Goal: Task Accomplishment & Management: Manage account settings

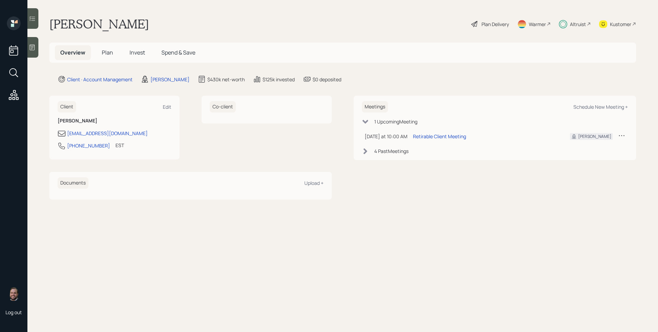
click at [567, 21] on div "Altruist" at bounding box center [575, 23] width 32 height 15
click at [565, 24] on 65 at bounding box center [562, 24] width 5 height 5
click at [486, 25] on div "Plan Delivery" at bounding box center [494, 24] width 27 height 7
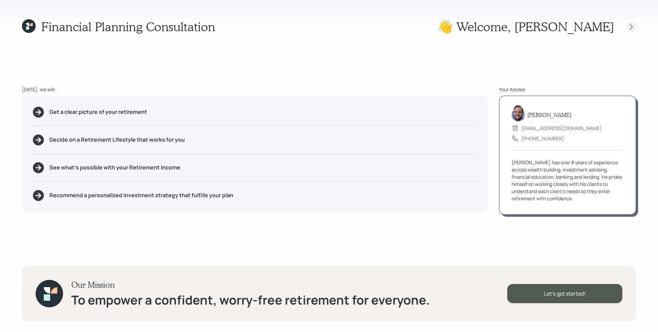
click at [629, 28] on icon at bounding box center [631, 26] width 7 height 7
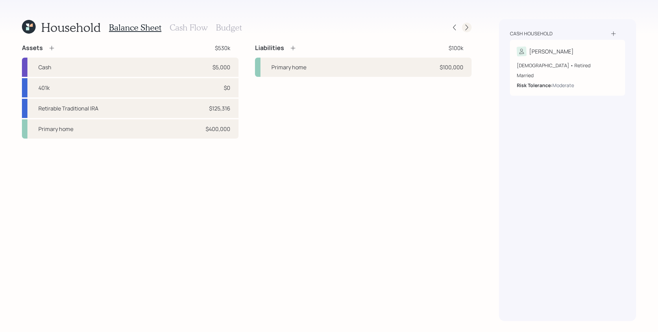
click at [466, 26] on icon at bounding box center [466, 27] width 7 height 7
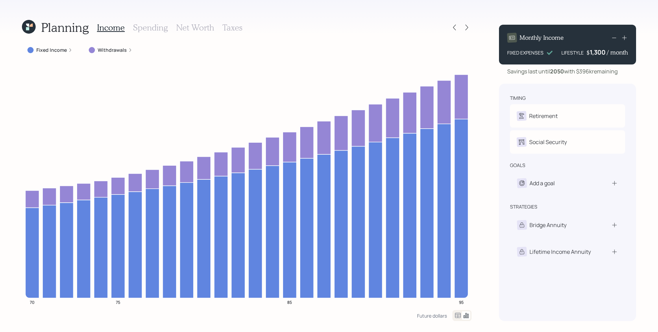
click at [119, 52] on label "Withdrawals" at bounding box center [112, 50] width 29 height 7
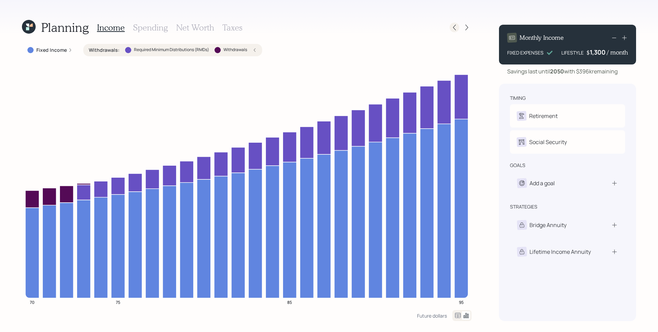
click at [452, 26] on icon at bounding box center [454, 27] width 7 height 7
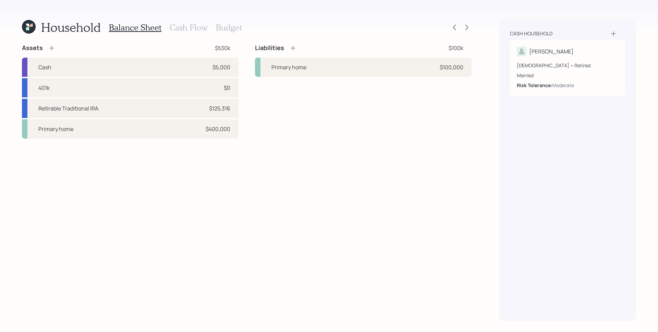
click at [183, 27] on h3 "Cash Flow" at bounding box center [189, 28] width 38 height 10
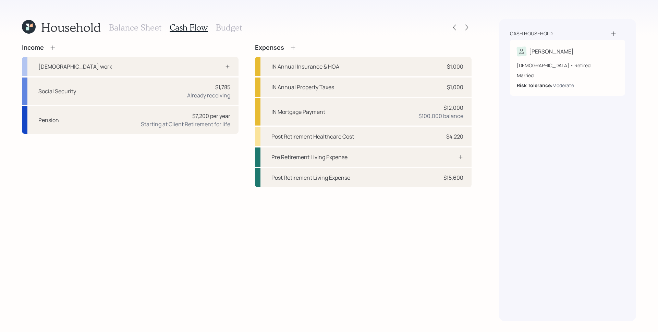
click at [52, 51] on div "Income [DEMOGRAPHIC_DATA] work Social Security $1,785 Already receiving Pension…" at bounding box center [130, 89] width 216 height 90
click at [53, 50] on icon at bounding box center [52, 47] width 7 height 7
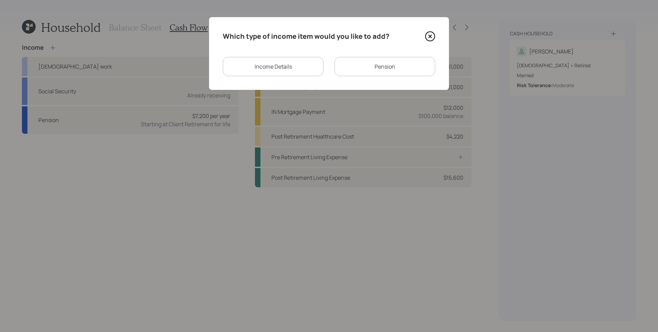
click at [273, 73] on div "Income Details" at bounding box center [273, 66] width 101 height 19
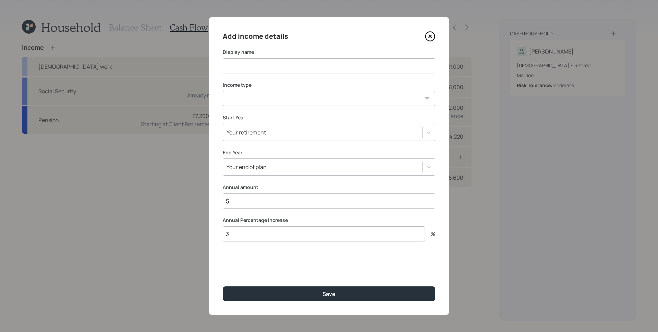
click at [272, 66] on input at bounding box center [329, 65] width 212 height 15
type input "Plan Fix"
click at [291, 104] on select "[DEMOGRAPHIC_DATA] work [DEMOGRAPHIC_DATA] work Self employment Other" at bounding box center [329, 98] width 212 height 15
select select "other"
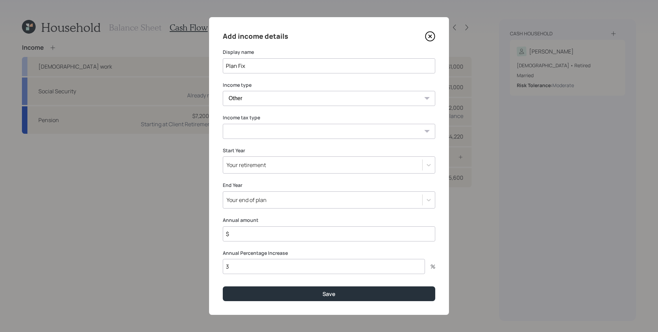
click at [255, 126] on select "Tax-free Earned Self Employment Alimony Royalties Pension / Annuity Interest Di…" at bounding box center [329, 131] width 212 height 15
select select "tax_free"
click at [262, 162] on div "Your retirement" at bounding box center [245, 165] width 39 height 8
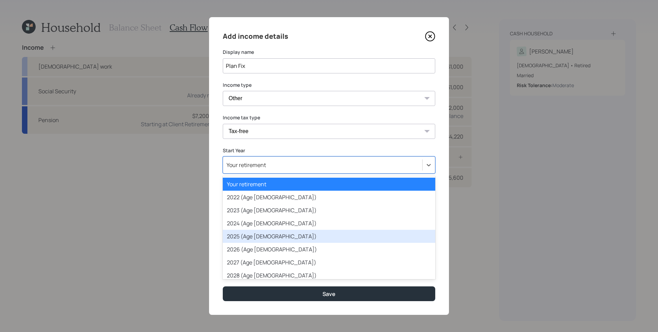
click at [246, 235] on div "2025 (Age [DEMOGRAPHIC_DATA])" at bounding box center [329, 235] width 212 height 13
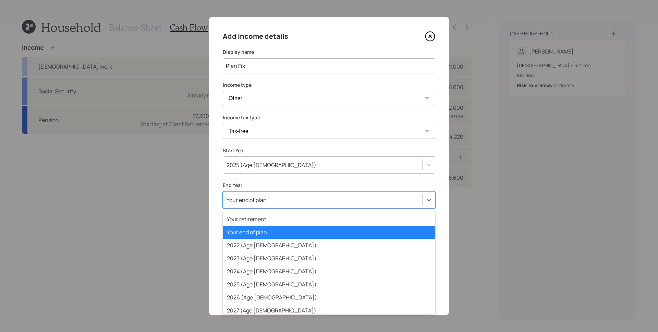
click at [254, 199] on div "Your end of plan" at bounding box center [246, 200] width 40 height 8
click at [246, 306] on div "2027 (Age [DEMOGRAPHIC_DATA])" at bounding box center [329, 309] width 212 height 13
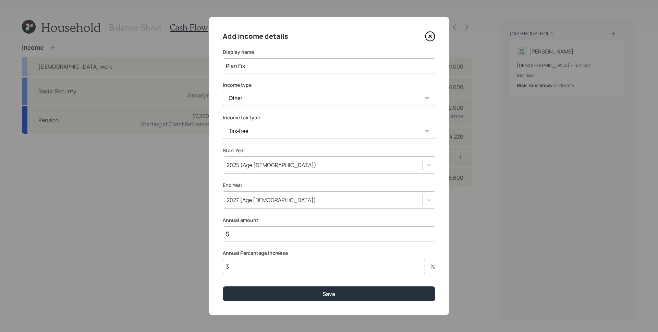
click at [252, 231] on input "$" at bounding box center [329, 233] width 212 height 15
type input "$ 5,500"
click at [246, 266] on input "3" at bounding box center [324, 266] width 202 height 15
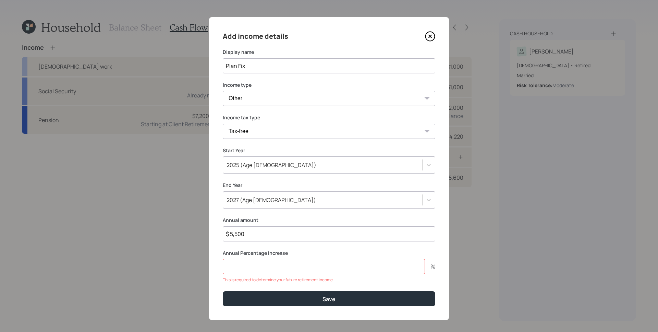
click at [427, 38] on icon at bounding box center [430, 36] width 10 height 10
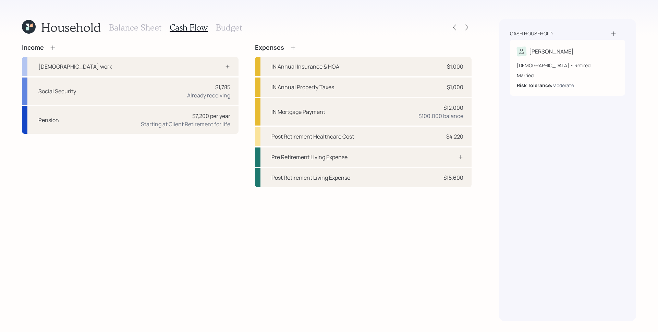
drag, startPoint x: 436, startPoint y: 280, endPoint x: 431, endPoint y: 266, distance: 15.0
click at [436, 279] on div "Income [DEMOGRAPHIC_DATA] work Social Security $1,785 Already receiving Pension…" at bounding box center [246, 182] width 449 height 277
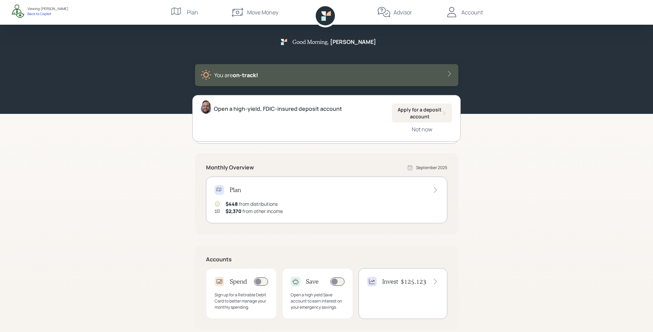
click at [558, 160] on div "Good Morning , [PERSON_NAME] are on‑track! Open a high-yield, FDIC-insured depo…" at bounding box center [326, 212] width 653 height 425
click at [511, 203] on div "Good Morning , [PERSON_NAME] are on‑track! Open a high-yield, FDIC-insured depo…" at bounding box center [326, 212] width 653 height 425
click at [510, 70] on div "Good Morning , [PERSON_NAME] are on‑track!" at bounding box center [326, 57] width 653 height 114
click at [524, 102] on div "Good Morning , [PERSON_NAME] are on‑track!" at bounding box center [326, 57] width 653 height 114
click at [511, 114] on div "Good Morning , [PERSON_NAME] are on‑track! Open a high-yield, FDIC-insured depo…" at bounding box center [326, 212] width 653 height 425
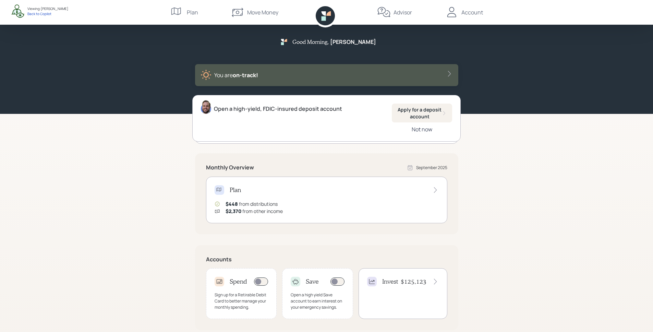
click at [430, 130] on div "Not now" at bounding box center [421, 129] width 21 height 8
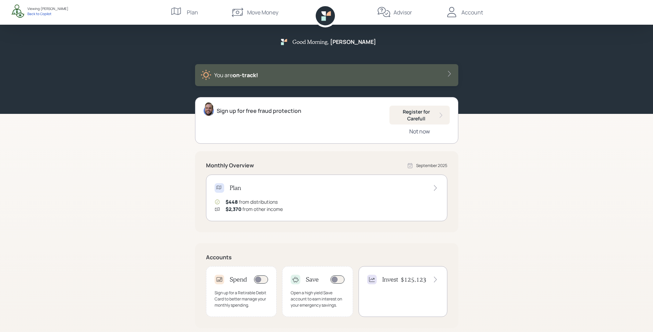
click at [416, 133] on div "Not now" at bounding box center [419, 131] width 21 height 8
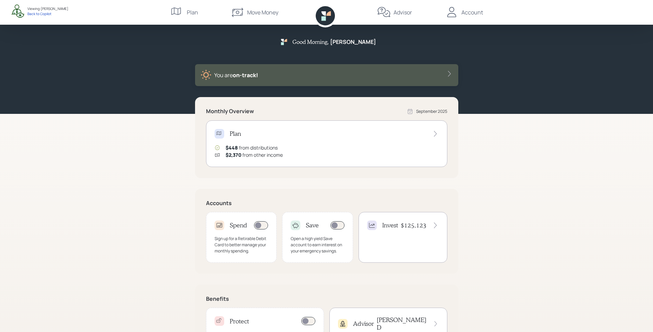
click at [420, 160] on div "Plan $448 from distributions $2,370 from other income" at bounding box center [326, 143] width 241 height 47
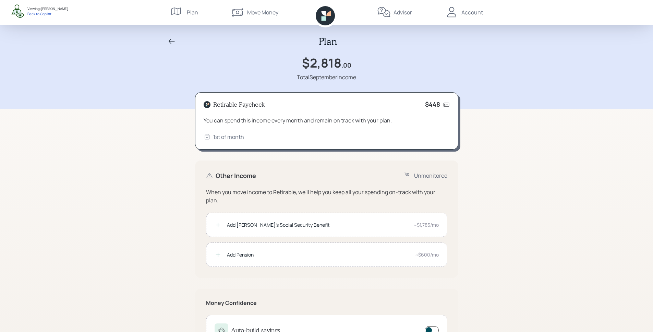
click at [160, 70] on div "Plan $2,818 .00 Total September Income" at bounding box center [326, 54] width 653 height 109
click at [444, 104] on div "$448" at bounding box center [437, 105] width 25 height 8
click at [448, 119] on div "You can spend this income every month and remain on track with your plan." at bounding box center [326, 120] width 246 height 8
drag, startPoint x: 429, startPoint y: 105, endPoint x: 438, endPoint y: 104, distance: 8.9
click at [438, 104] on h4 "$448" at bounding box center [432, 105] width 15 height 8
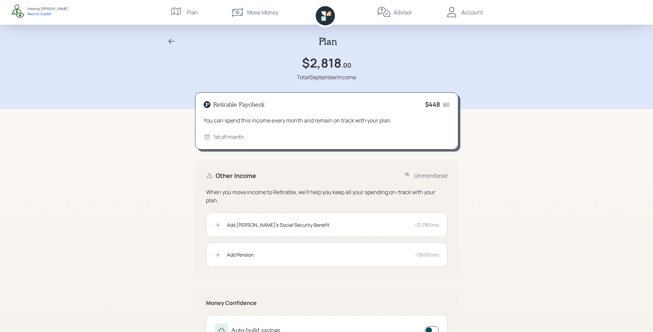
click at [450, 117] on div "Retirable Paycheck $448 You can spend this income every month and remain on tra…" at bounding box center [326, 121] width 263 height 58
click at [324, 17] on icon at bounding box center [323, 18] width 4 height 4
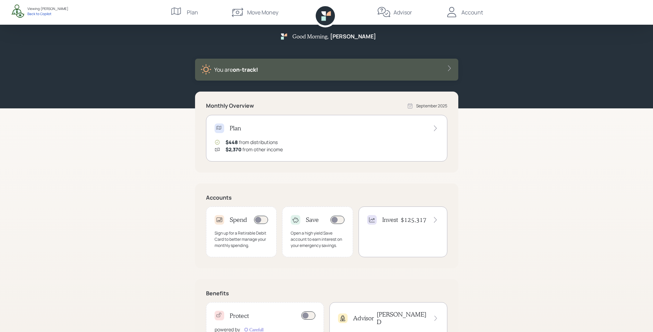
scroll to position [9, 0]
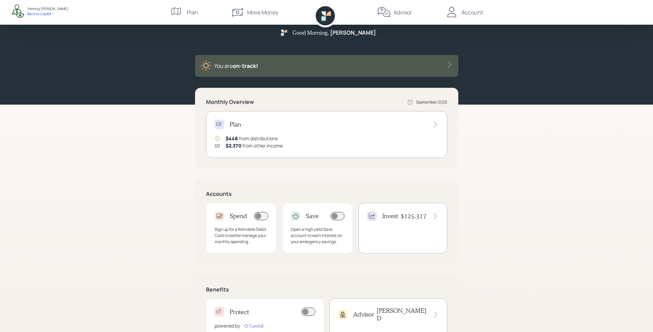
click at [240, 228] on div "Sign up for a Retirable Debit Card to better manage your monthly spending." at bounding box center [241, 235] width 54 height 18
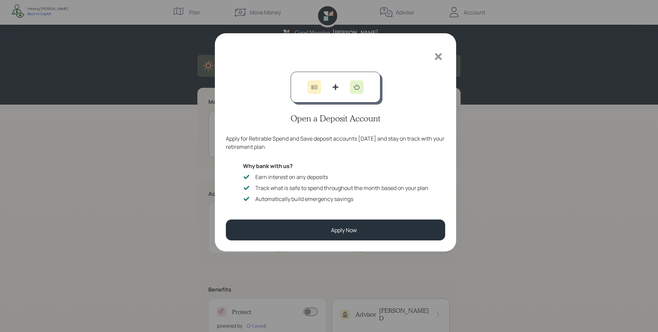
click at [436, 52] on icon at bounding box center [438, 56] width 10 height 10
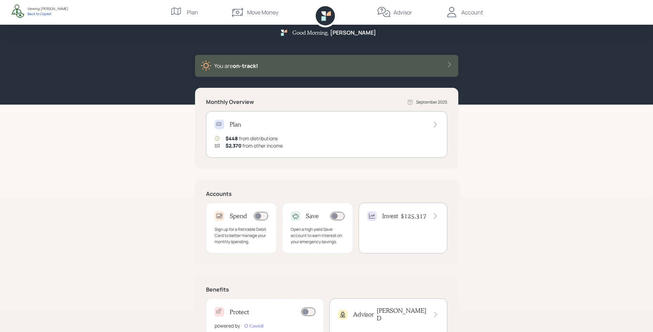
click at [390, 233] on div "Invest $125,317" at bounding box center [402, 227] width 89 height 51
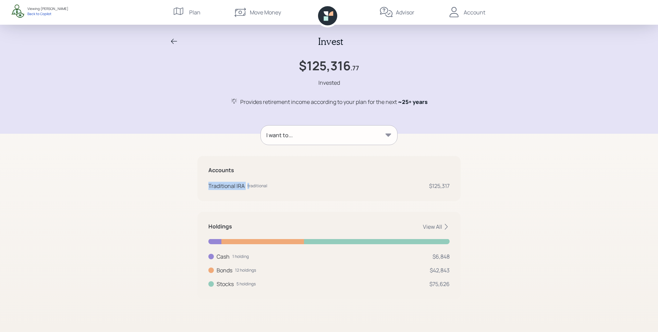
drag, startPoint x: 206, startPoint y: 184, endPoint x: 249, endPoint y: 186, distance: 42.5
click at [249, 186] on div "Accounts Traditional IRA traditional $125,317" at bounding box center [328, 178] width 263 height 45
click at [239, 186] on div "Traditional IRA" at bounding box center [226, 186] width 36 height 8
drag, startPoint x: 208, startPoint y: 187, endPoint x: 245, endPoint y: 190, distance: 37.5
click at [245, 190] on div "Accounts Traditional IRA traditional $125,317" at bounding box center [328, 178] width 263 height 45
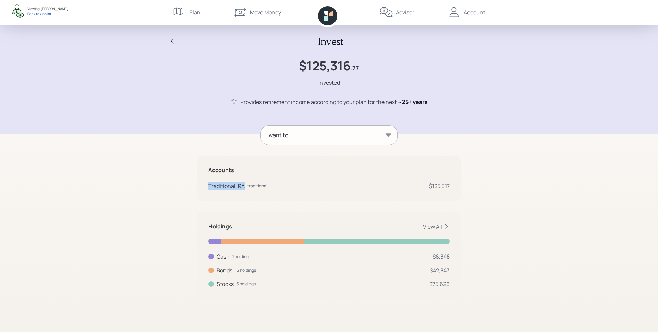
drag, startPoint x: 278, startPoint y: 189, endPoint x: 350, endPoint y: 187, distance: 72.0
click at [278, 189] on div "Traditional IRA traditional $125,317" at bounding box center [328, 186] width 241 height 8
drag, startPoint x: 430, startPoint y: 185, endPoint x: 457, endPoint y: 184, distance: 26.7
click at [457, 184] on div "Accounts Traditional IRA traditional $125,317" at bounding box center [328, 178] width 263 height 45
click at [500, 217] on div "Invest $125,316 .77 Invested Provides retirement income according to your plan …" at bounding box center [329, 166] width 658 height 332
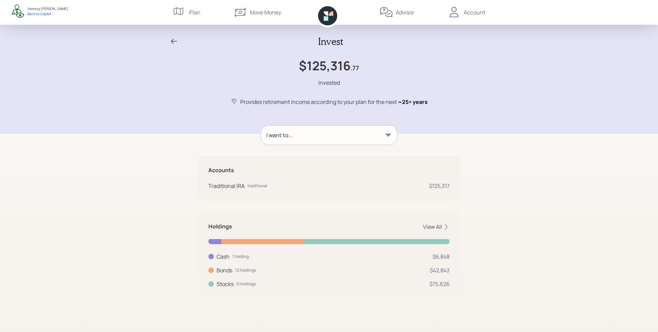
click at [445, 225] on icon at bounding box center [446, 226] width 7 height 7
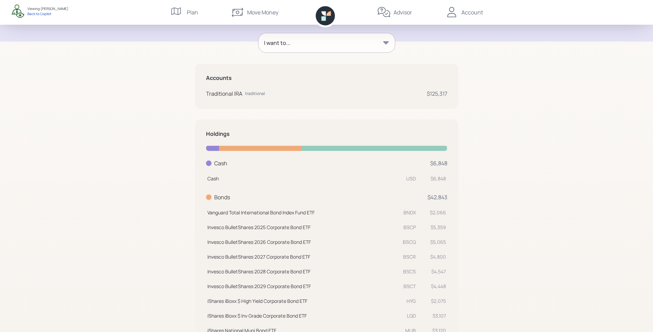
scroll to position [37, 0]
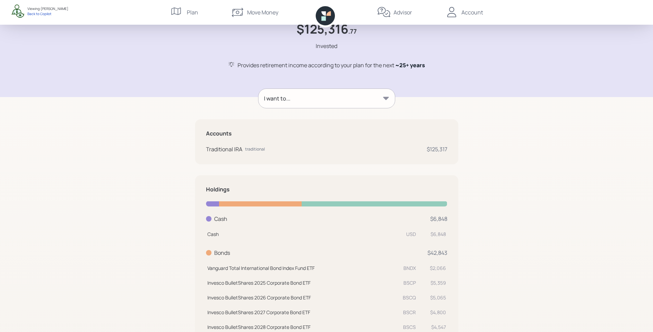
click at [370, 95] on div "I want to..." at bounding box center [326, 98] width 136 height 19
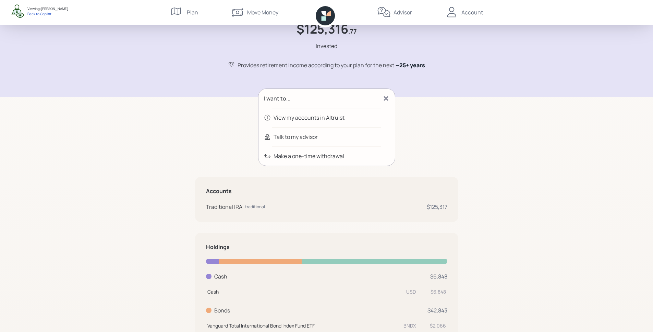
click at [286, 135] on div "Talk to my advisor" at bounding box center [295, 137] width 44 height 8
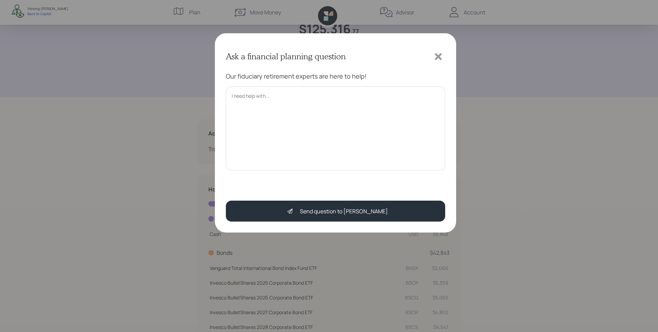
click at [281, 124] on textarea at bounding box center [335, 128] width 219 height 84
click at [444, 57] on div at bounding box center [438, 57] width 14 height 14
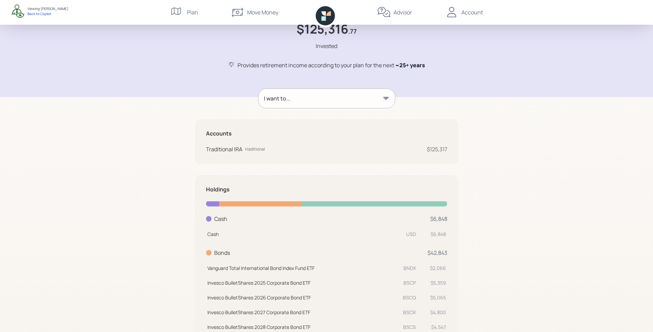
click at [360, 101] on div "I want to..." at bounding box center [326, 98] width 136 height 19
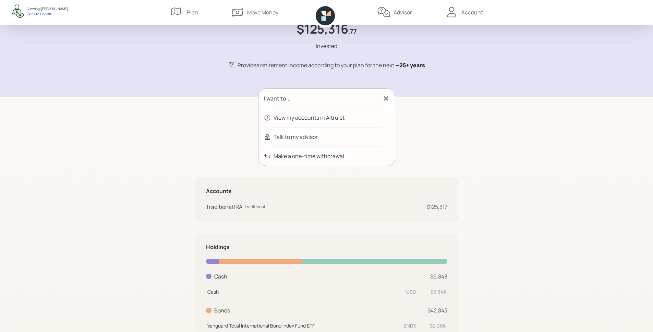
click at [388, 97] on icon at bounding box center [385, 98] width 7 height 7
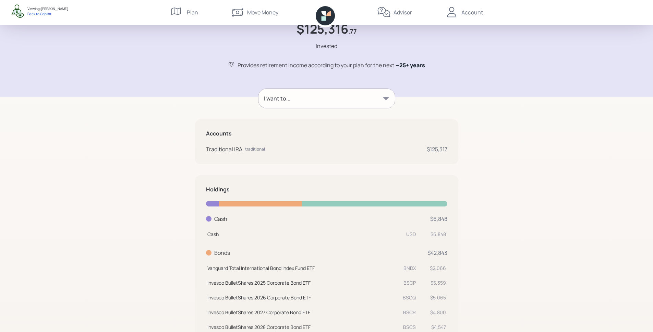
scroll to position [0, 0]
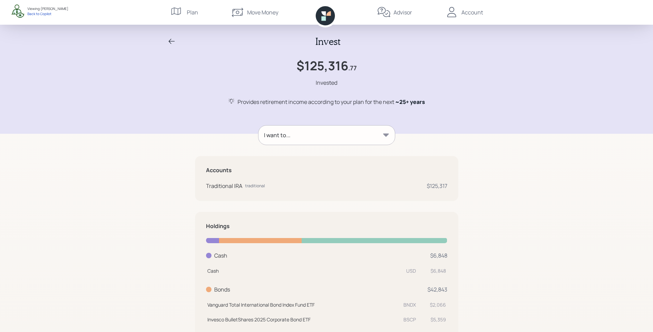
click at [322, 16] on icon at bounding box center [323, 18] width 4 height 4
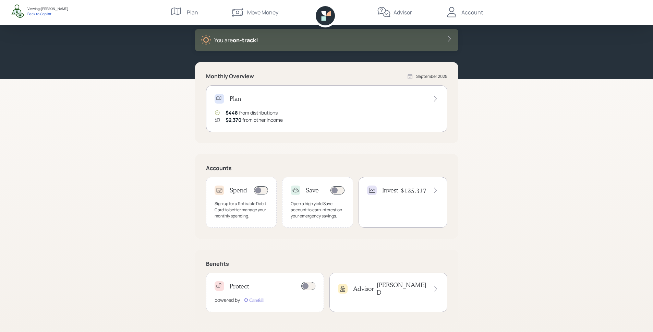
scroll to position [37, 0]
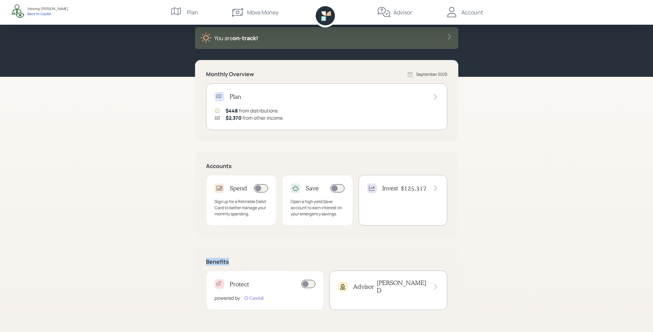
drag, startPoint x: 206, startPoint y: 261, endPoint x: 232, endPoint y: 261, distance: 25.3
click at [232, 261] on h5 "Benefits" at bounding box center [326, 261] width 241 height 7
click at [235, 260] on h5 "Benefits" at bounding box center [326, 261] width 241 height 7
click at [259, 288] on div "Protect" at bounding box center [264, 284] width 101 height 10
click at [386, 286] on div "Advisor James D" at bounding box center [388, 286] width 101 height 15
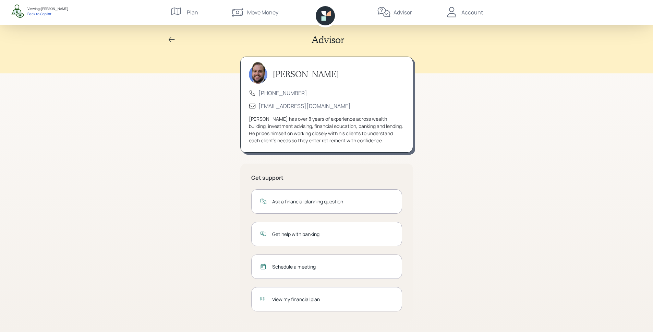
scroll to position [3, 0]
click at [320, 199] on div "Ask a financial planning question" at bounding box center [332, 199] width 121 height 7
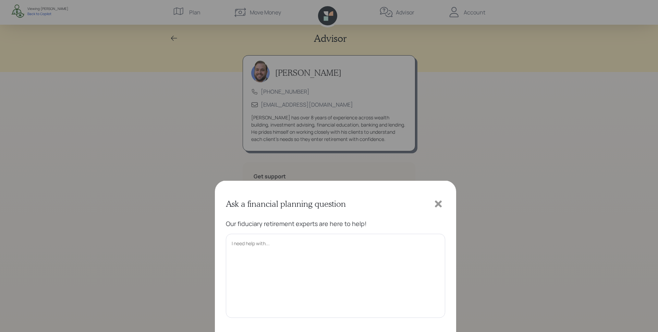
click at [314, 113] on textarea at bounding box center [335, 128] width 219 height 84
click at [439, 55] on icon at bounding box center [438, 56] width 7 height 7
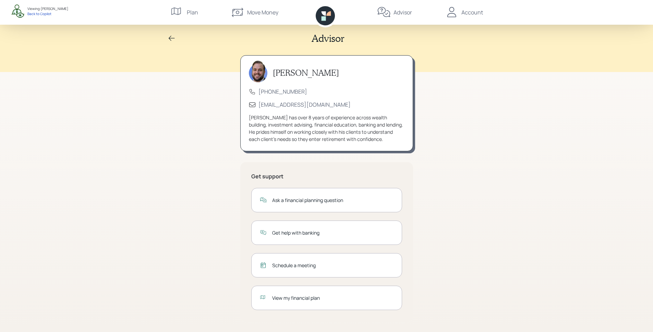
click at [284, 237] on div "Get help with banking" at bounding box center [326, 232] width 151 height 24
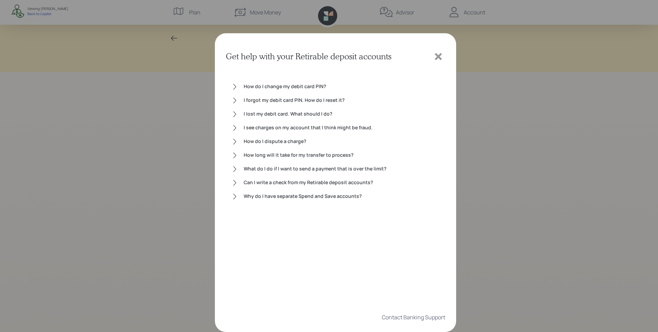
click at [252, 86] on div "How do I change my debit card PIN?" at bounding box center [342, 87] width 196 height 8
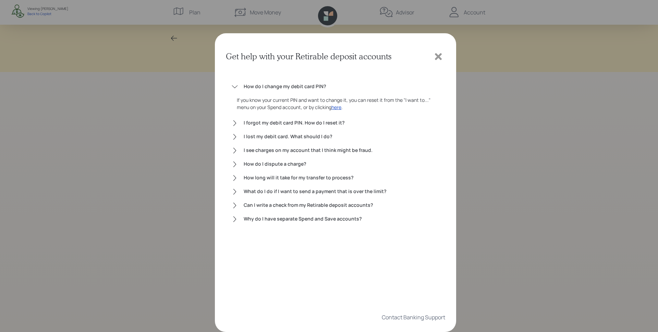
click at [252, 86] on div "How do I change my debit card PIN?" at bounding box center [342, 87] width 196 height 8
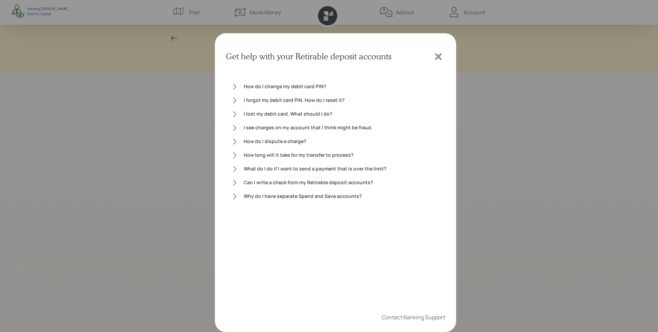
click at [438, 59] on icon at bounding box center [438, 56] width 10 height 10
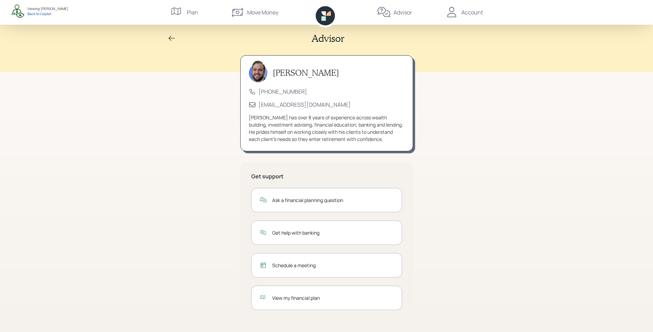
click at [297, 267] on div "Schedule a meeting" at bounding box center [332, 264] width 121 height 7
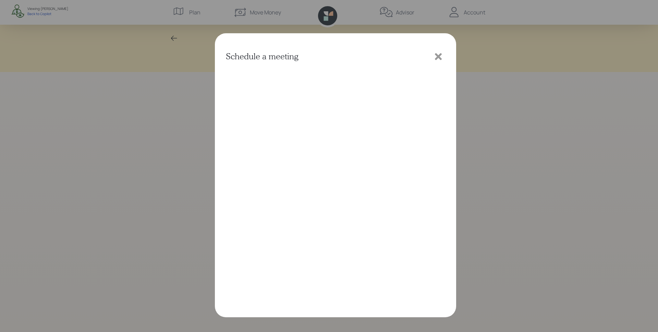
click at [439, 58] on icon at bounding box center [438, 56] width 7 height 7
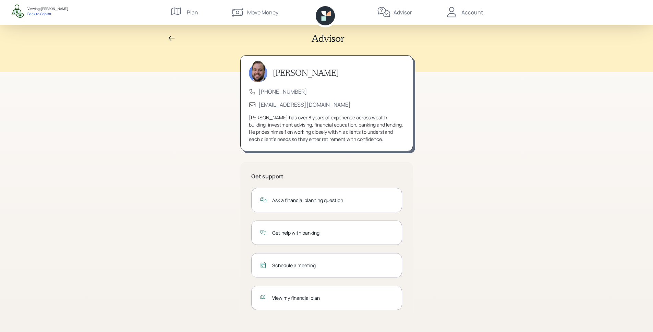
click at [297, 300] on div "View my financial plan" at bounding box center [332, 297] width 121 height 7
click at [466, 15] on div "Account" at bounding box center [472, 12] width 22 height 8
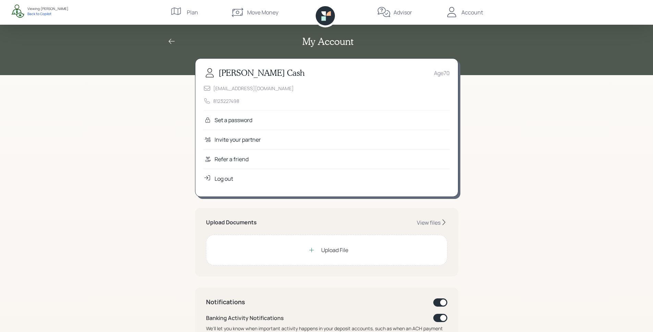
click at [221, 164] on div "Refer a friend" at bounding box center [326, 159] width 246 height 20
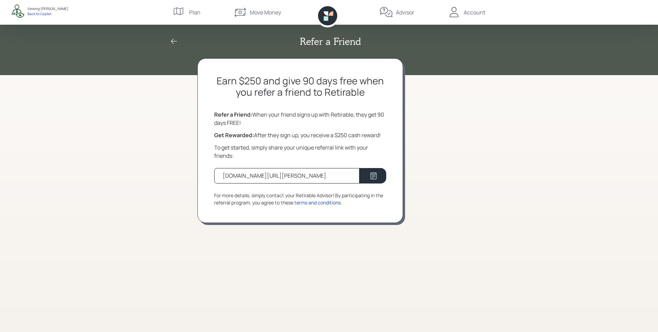
drag, startPoint x: 223, startPoint y: 178, endPoint x: 306, endPoint y: 178, distance: 82.9
click at [306, 178] on div "retirable.com/referral/john/mh2dr3m" at bounding box center [274, 175] width 103 height 8
click at [313, 179] on div "retirable.com/referral/john/mh2dr3m" at bounding box center [274, 175] width 103 height 8
click at [177, 42] on icon at bounding box center [174, 41] width 8 height 8
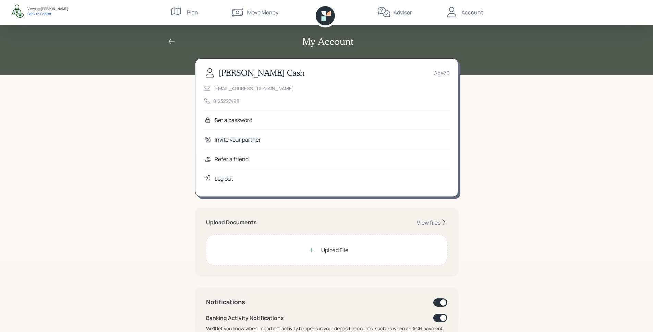
click at [322, 17] on icon at bounding box center [323, 18] width 4 height 4
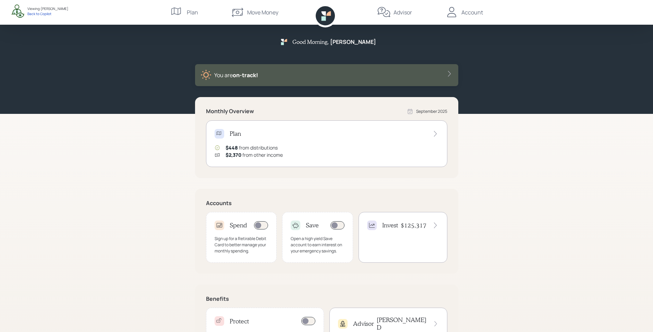
click at [357, 151] on div "$448 from distributions $2,370 from other income" at bounding box center [326, 151] width 224 height 14
